Goal: Task Accomplishment & Management: Complete application form

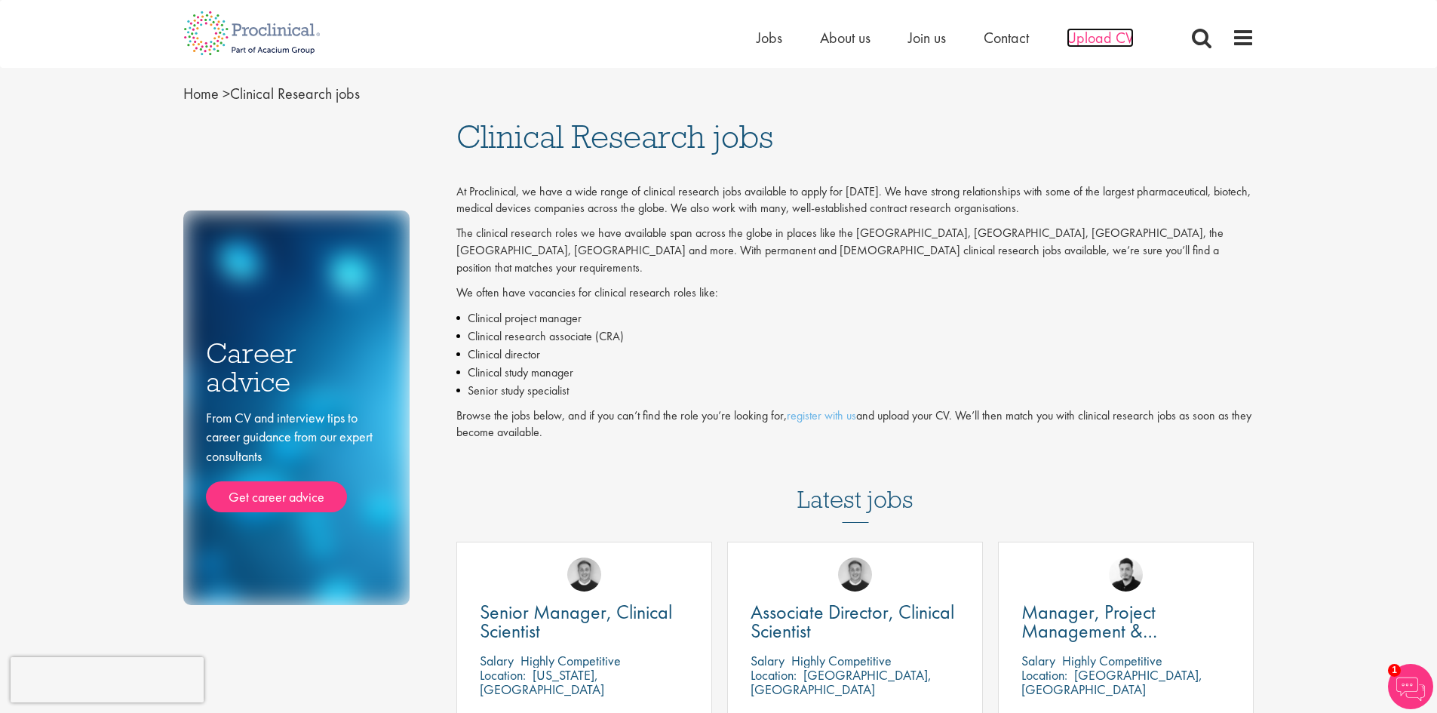
click at [1101, 35] on span "Upload CV" at bounding box center [1100, 38] width 67 height 20
